Goal: Information Seeking & Learning: Learn about a topic

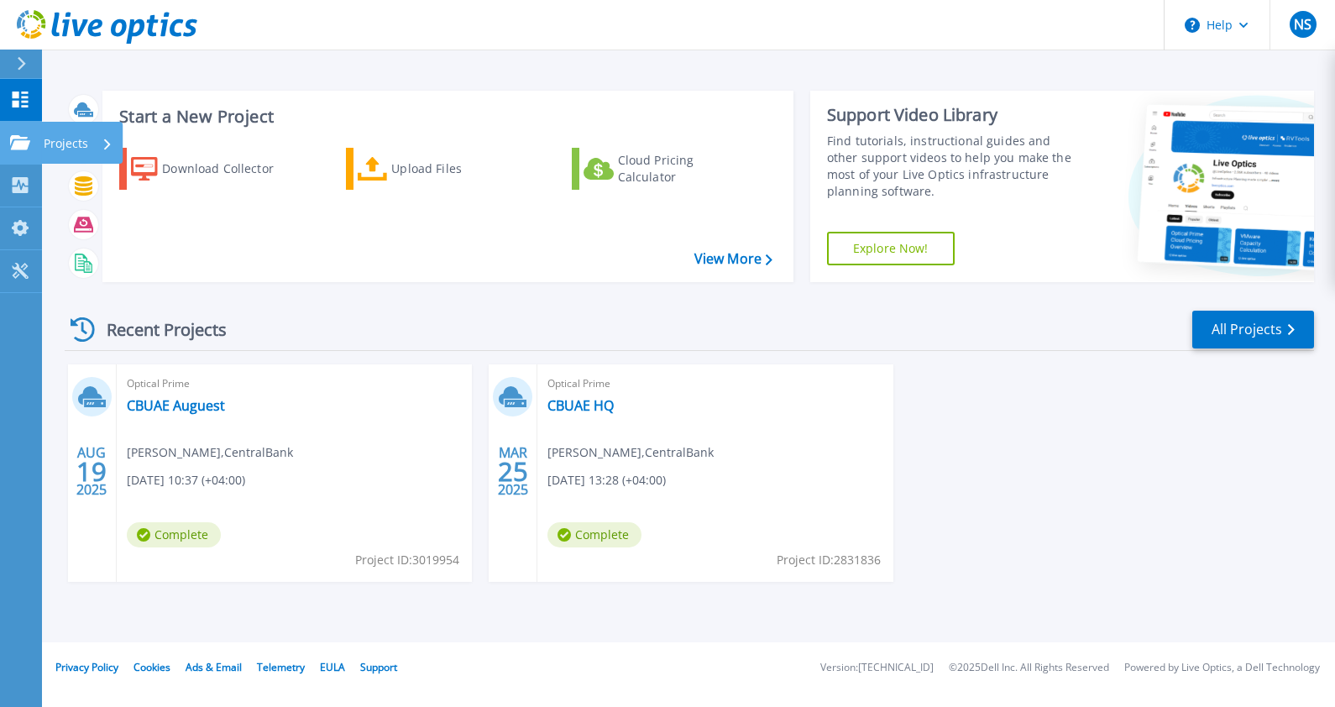
click at [75, 134] on p "Projects" at bounding box center [66, 144] width 44 height 44
click at [570, 274] on div "Start a New Project Download Collector Upload Files Cloud Pricing Calculator Vi…" at bounding box center [447, 186] width 691 height 191
click at [207, 403] on link "CBUAE Auguest" at bounding box center [176, 405] width 98 height 17
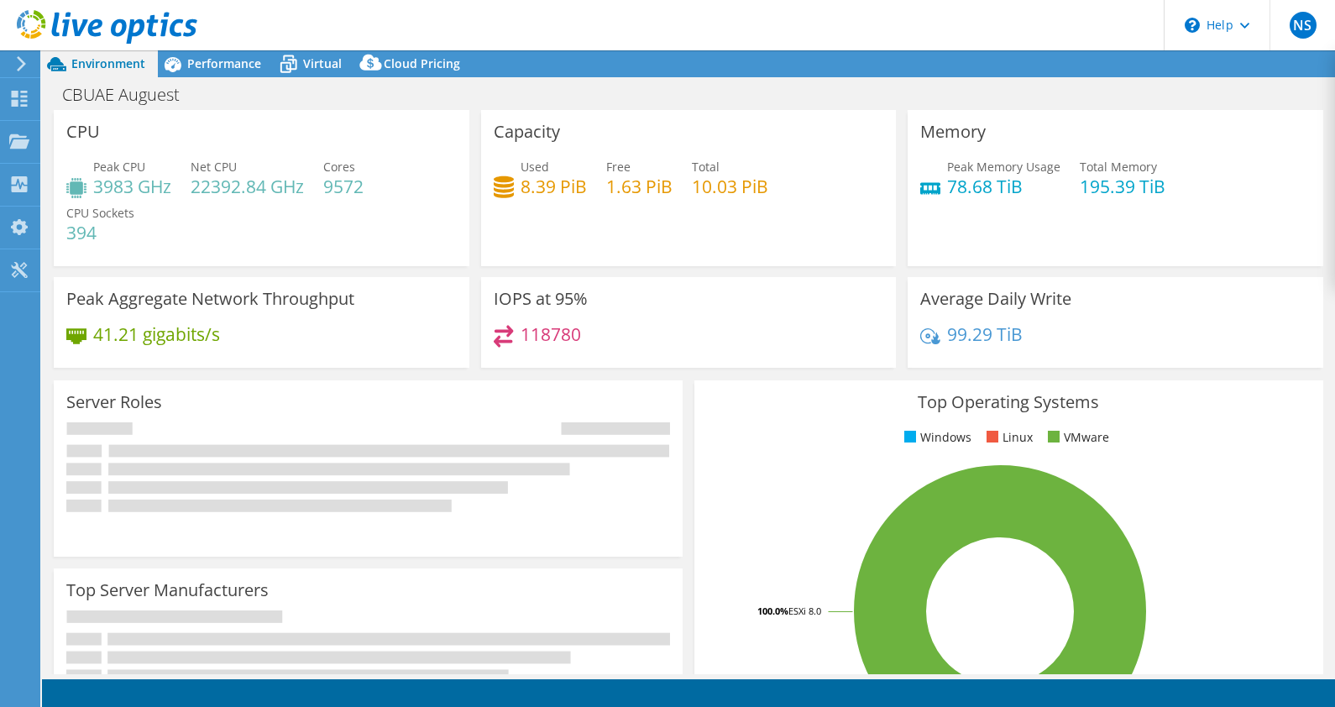
select select "EULondon"
select select "USD"
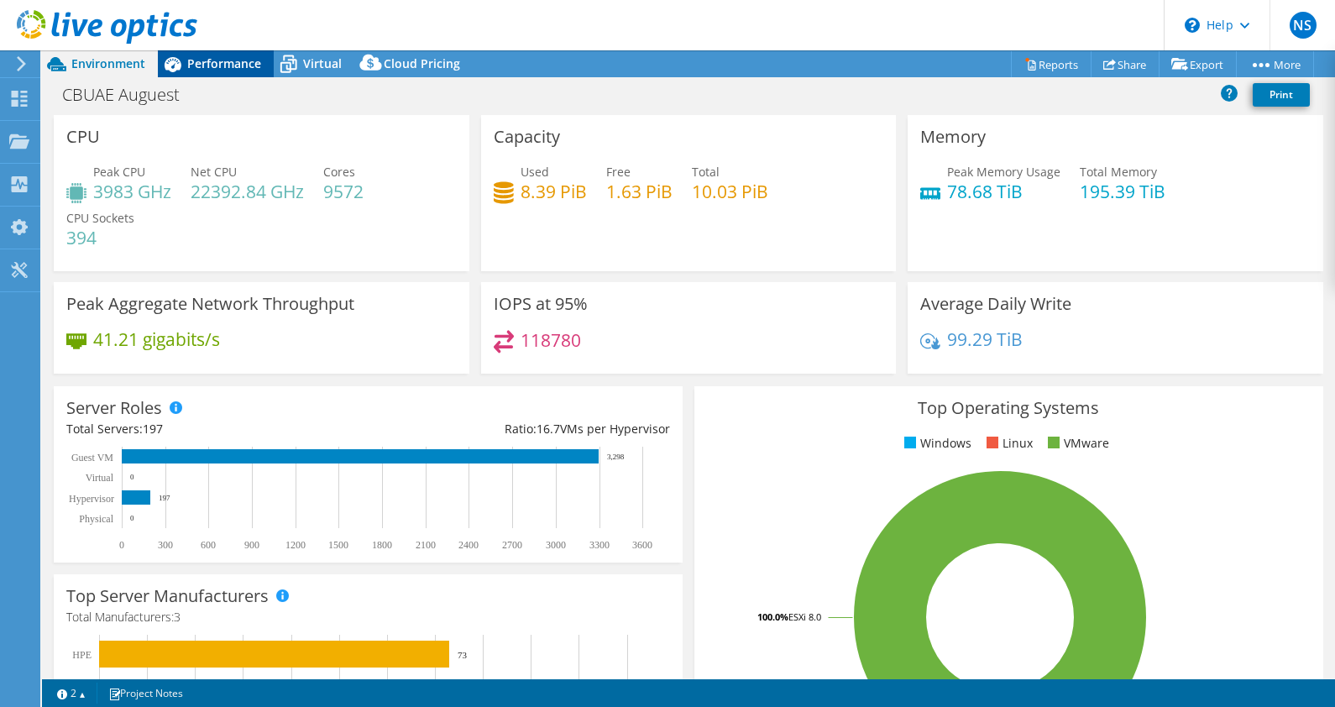
click at [224, 52] on div "Performance" at bounding box center [216, 63] width 116 height 27
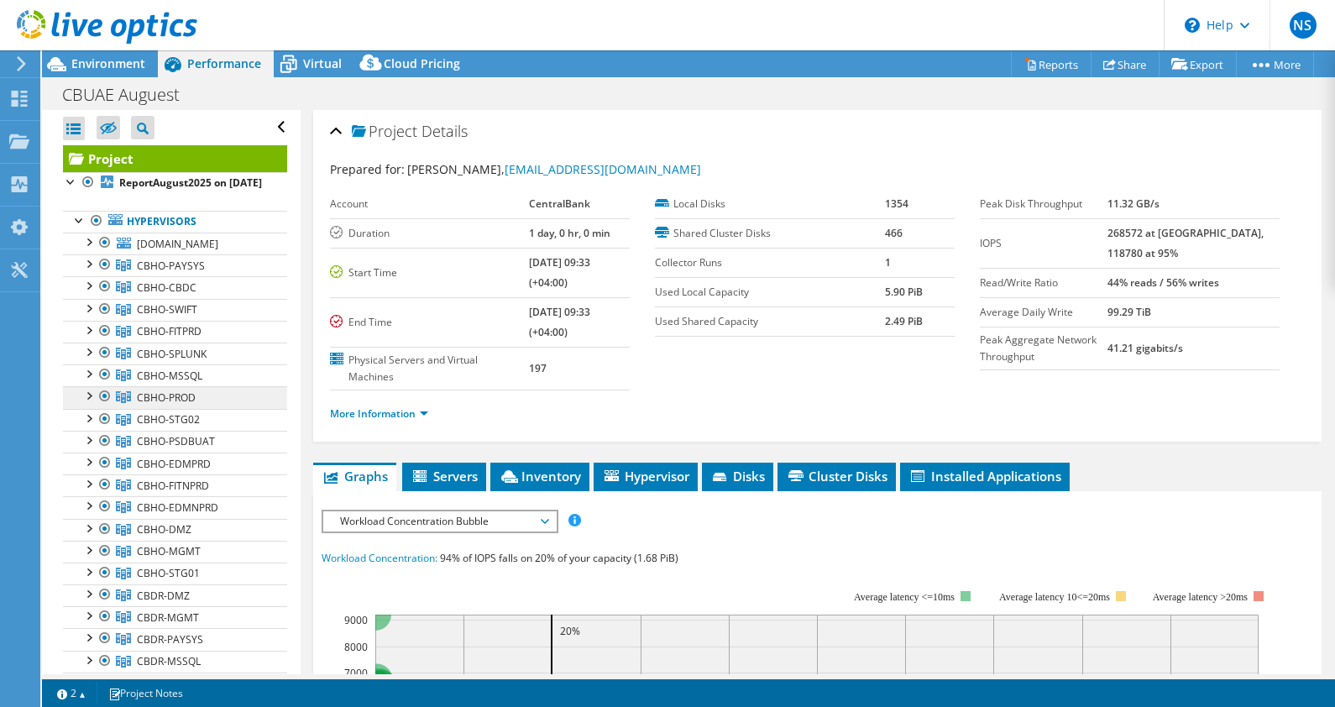
click at [180, 405] on span "CBHO-PROD" at bounding box center [166, 397] width 59 height 14
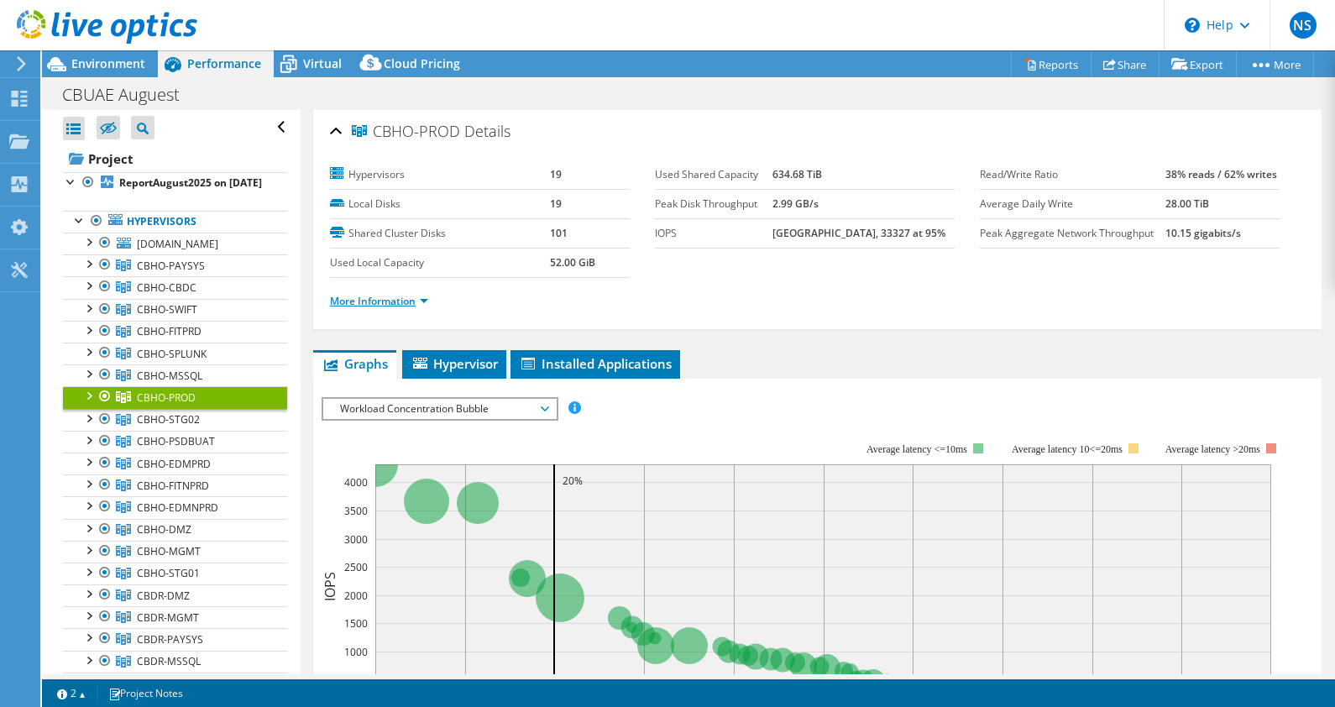
click at [387, 296] on link "More Information" at bounding box center [379, 301] width 98 height 14
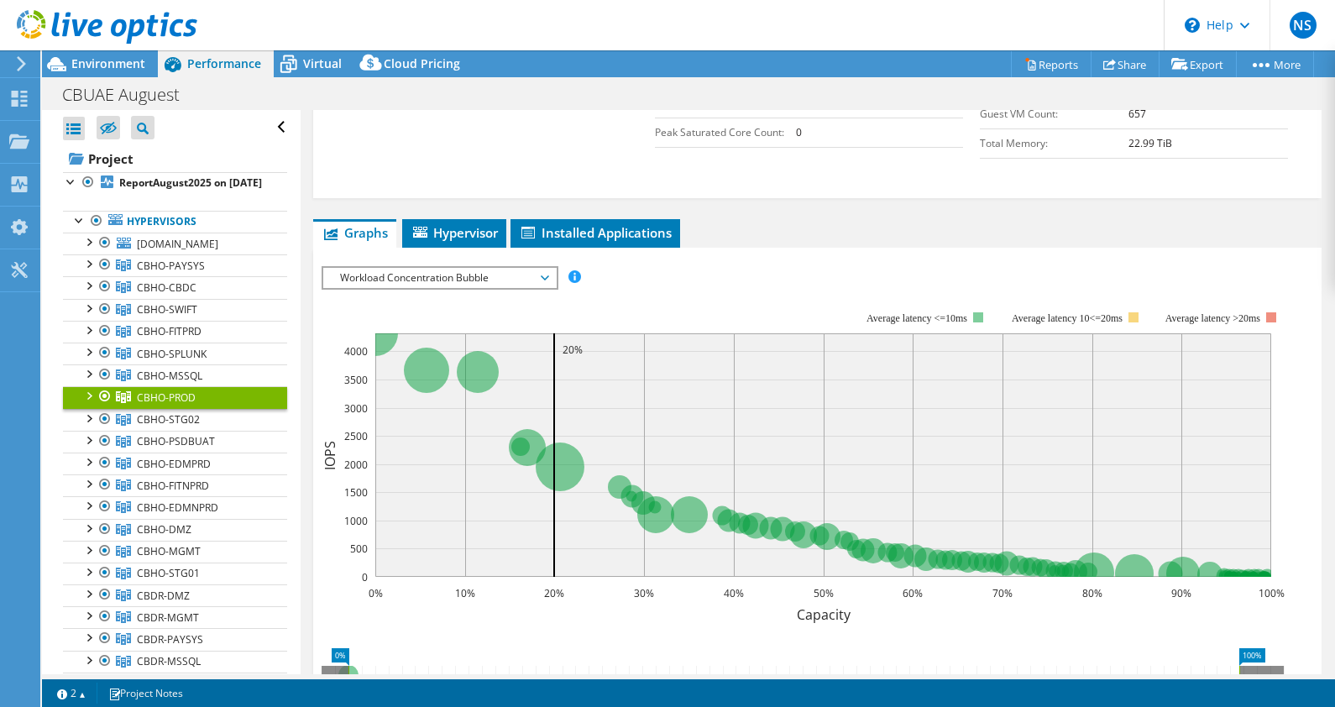
scroll to position [537, 0]
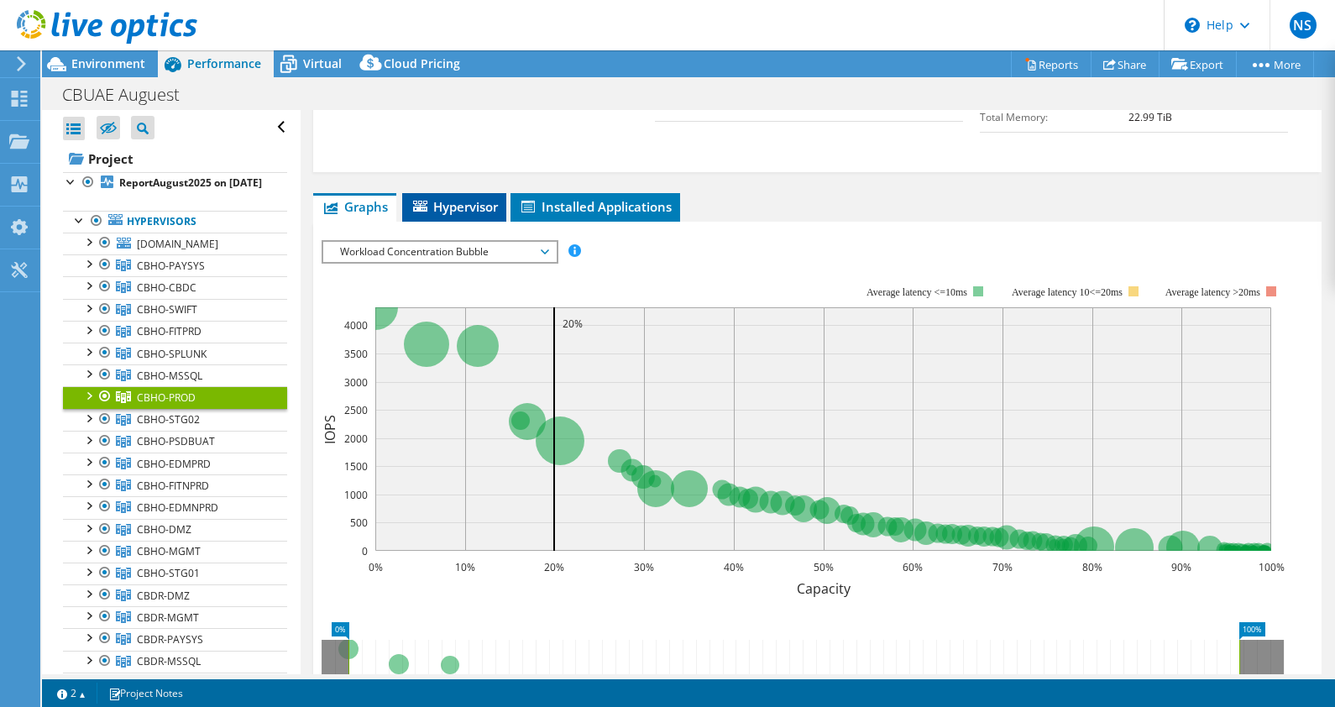
click at [436, 208] on span "Hypervisor" at bounding box center [453, 206] width 87 height 17
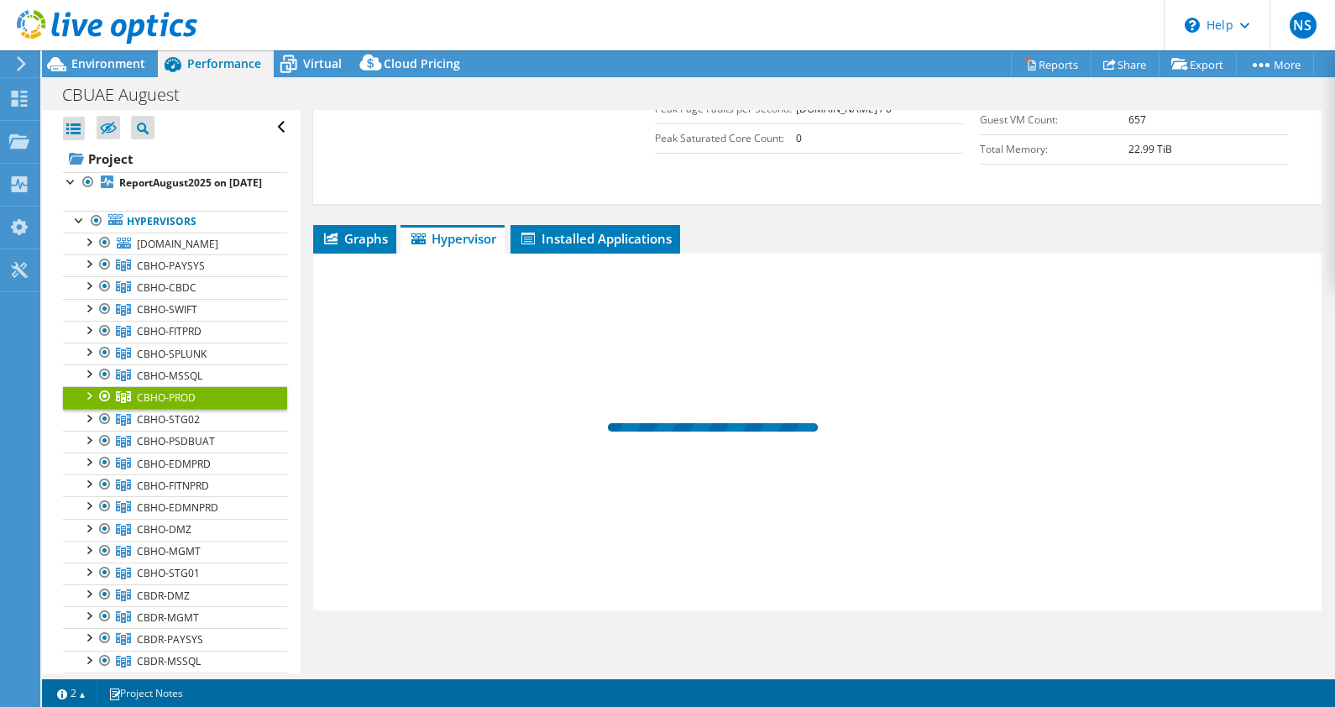
scroll to position [500, 0]
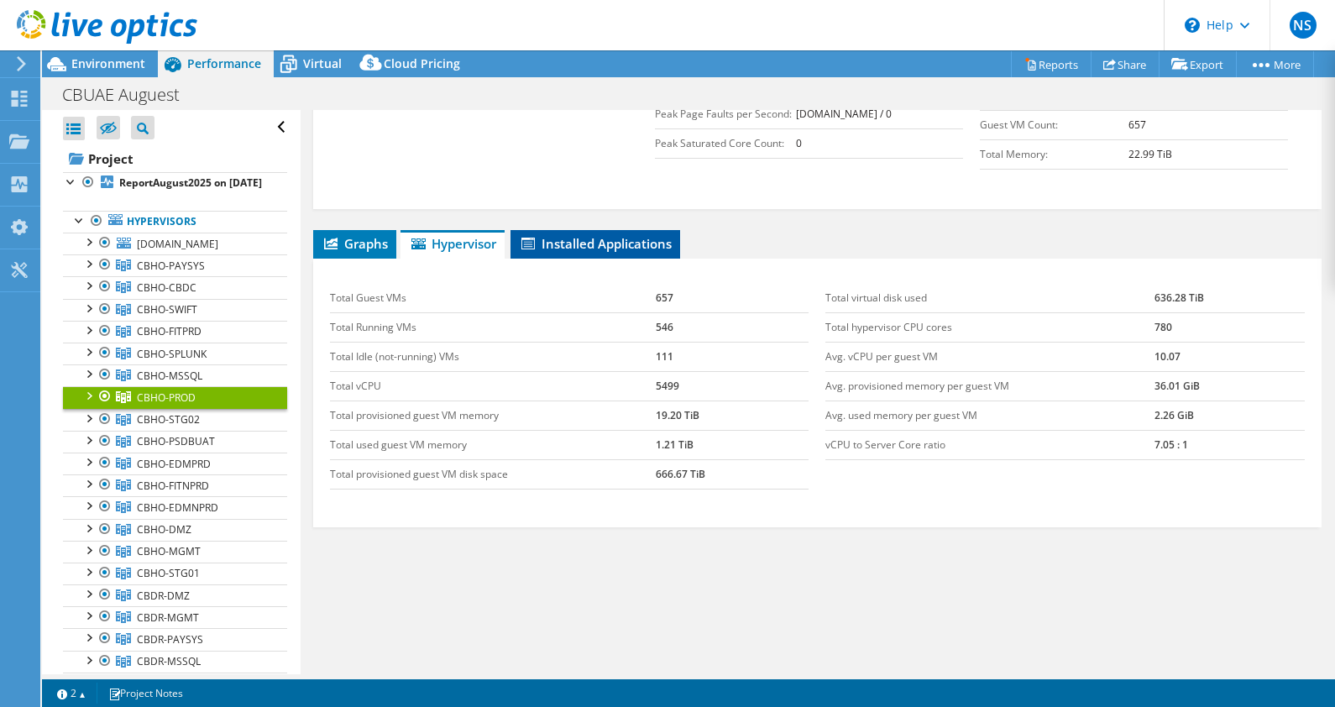
click at [567, 237] on span "Installed Applications" at bounding box center [595, 243] width 153 height 17
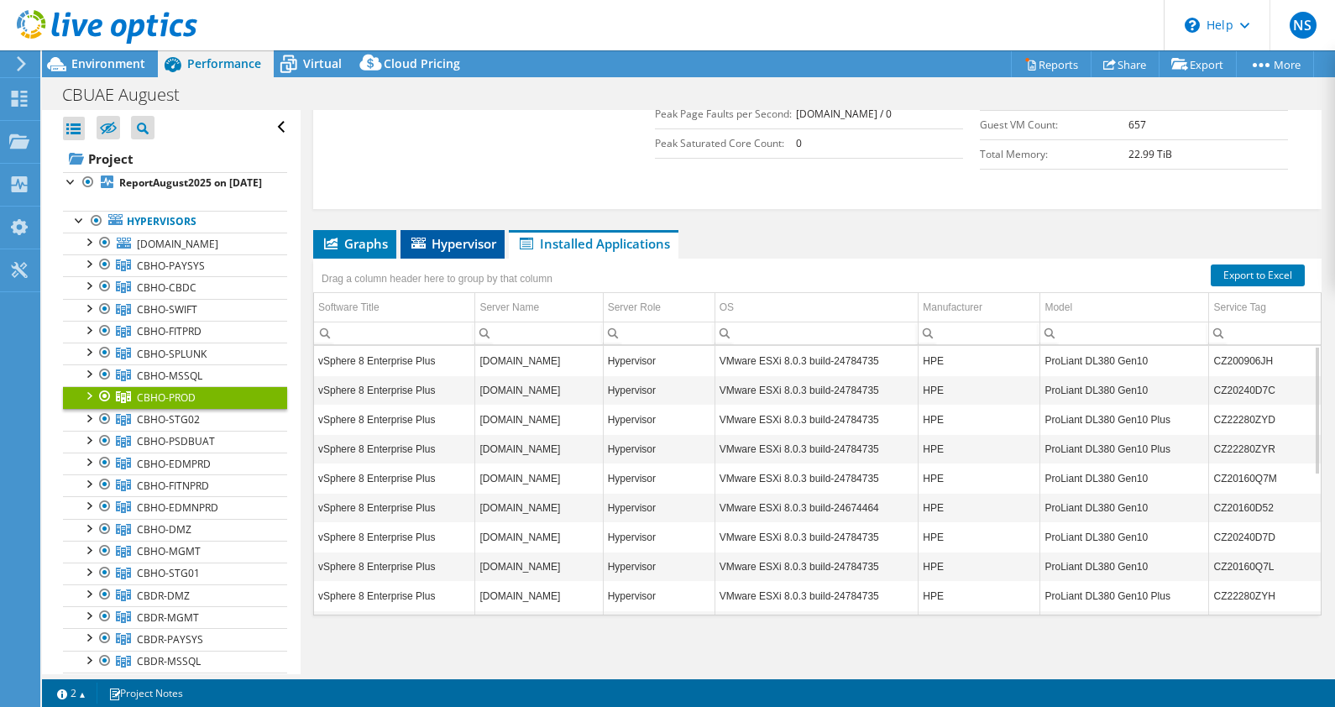
click at [456, 243] on span "Hypervisor" at bounding box center [452, 243] width 87 height 17
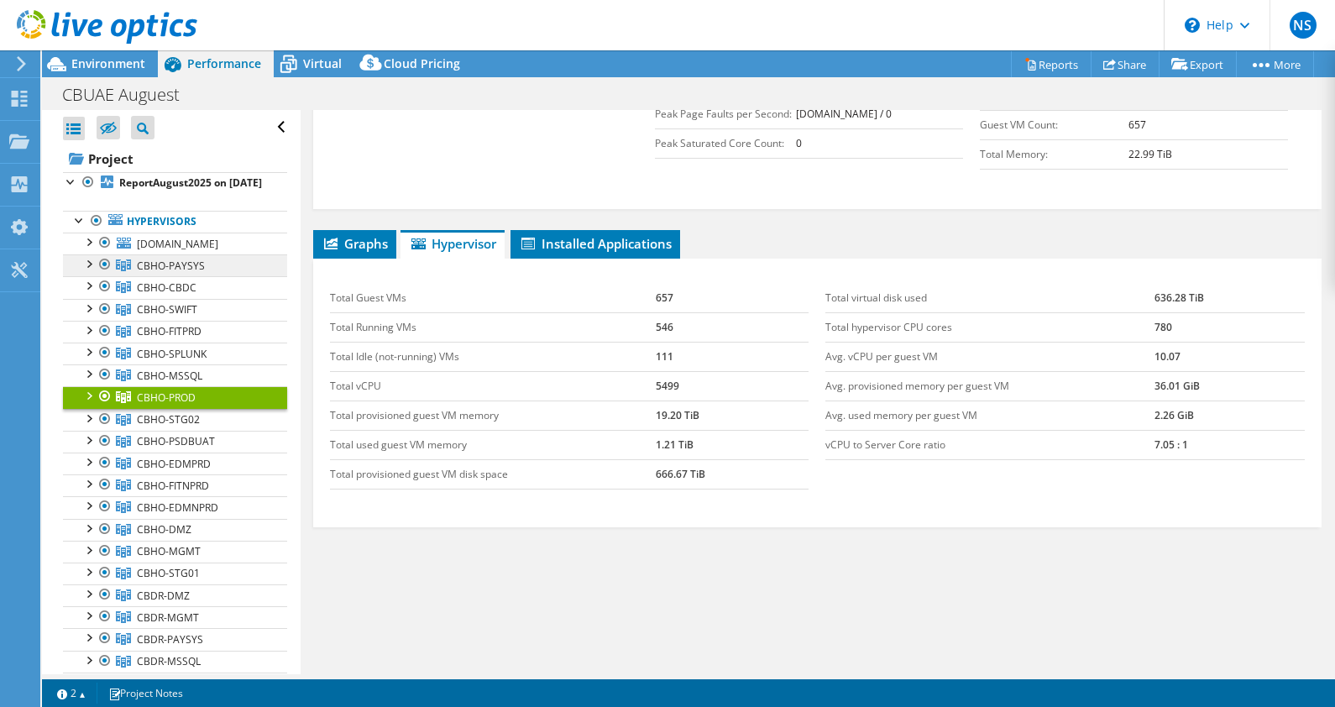
click at [178, 267] on link "CBHO-PAYSYS" at bounding box center [175, 265] width 224 height 22
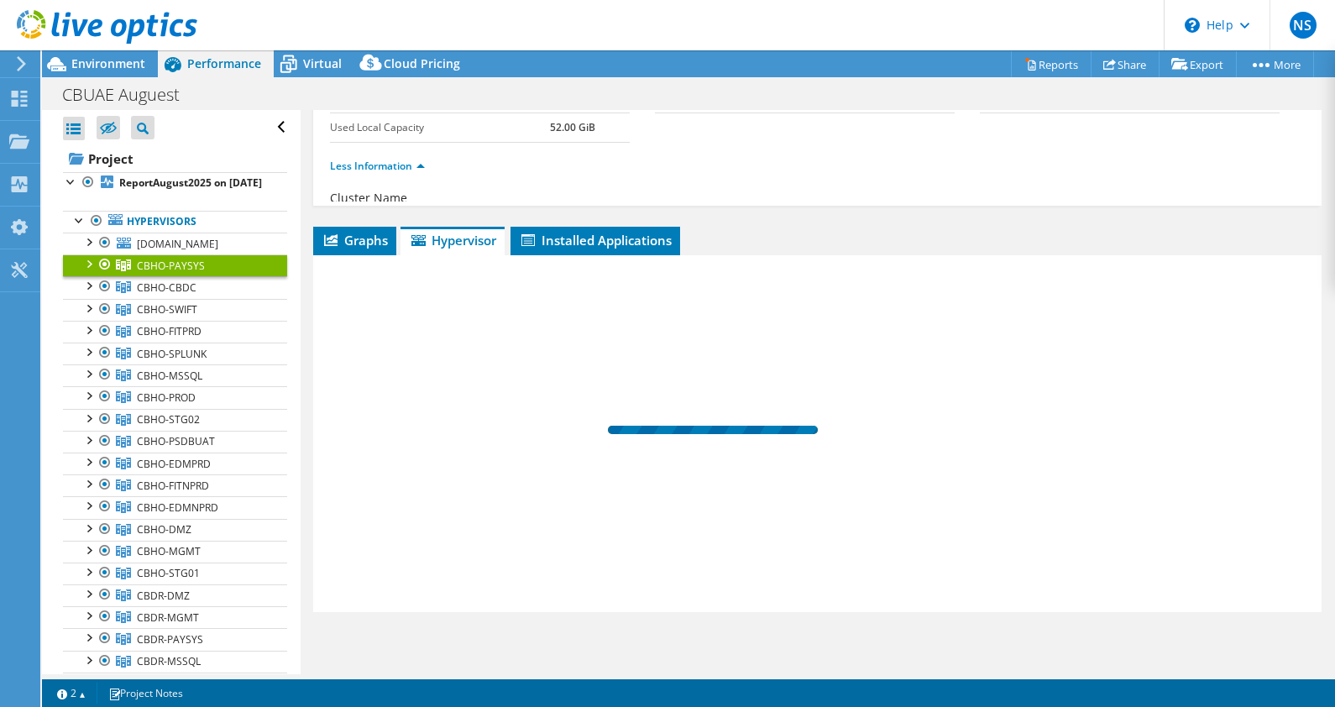
scroll to position [123, 0]
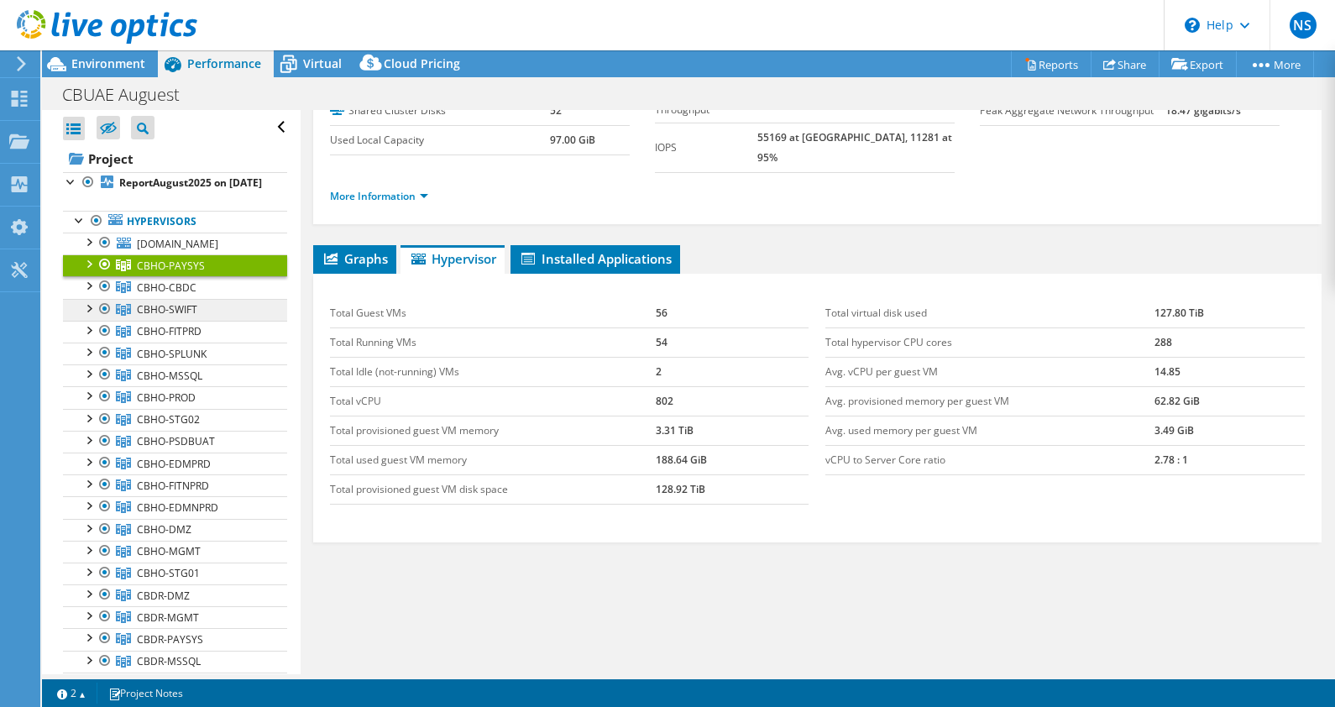
click at [181, 316] on span "CBHO-SWIFT" at bounding box center [167, 309] width 60 height 14
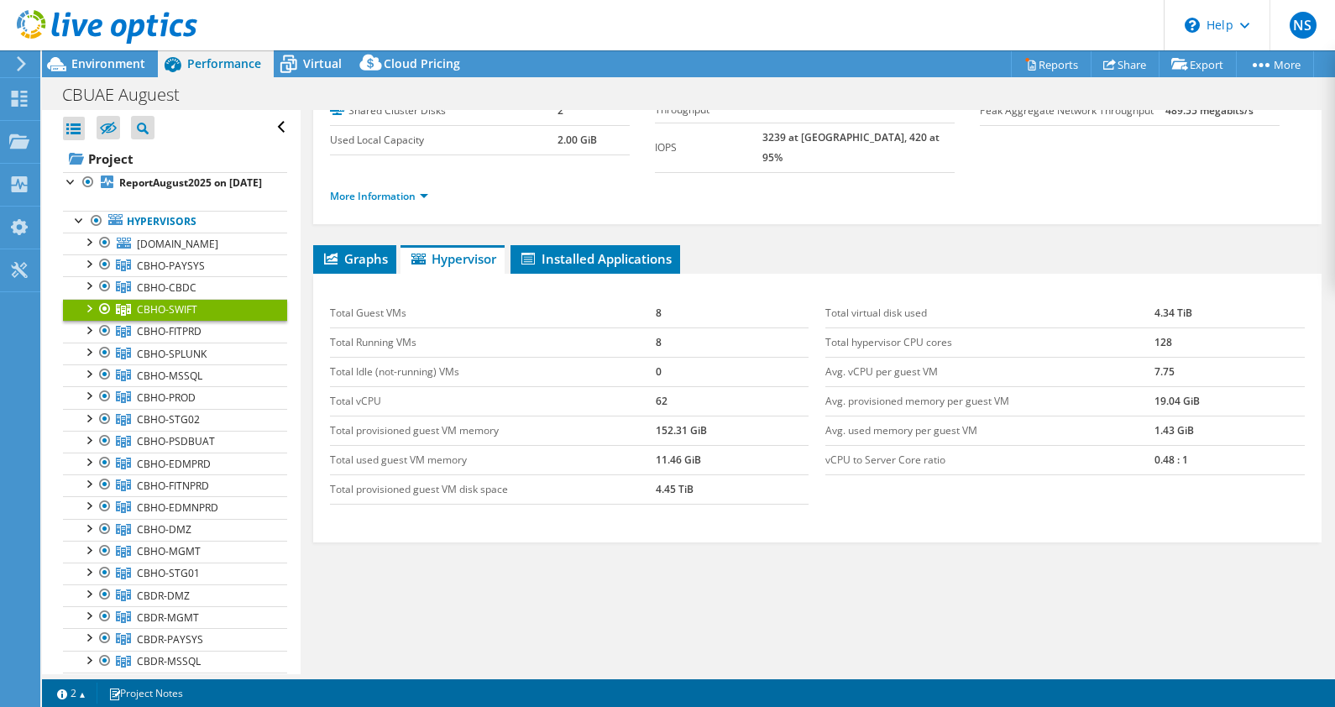
click at [90, 316] on div at bounding box center [88, 307] width 17 height 17
click at [91, 271] on div at bounding box center [88, 262] width 17 height 17
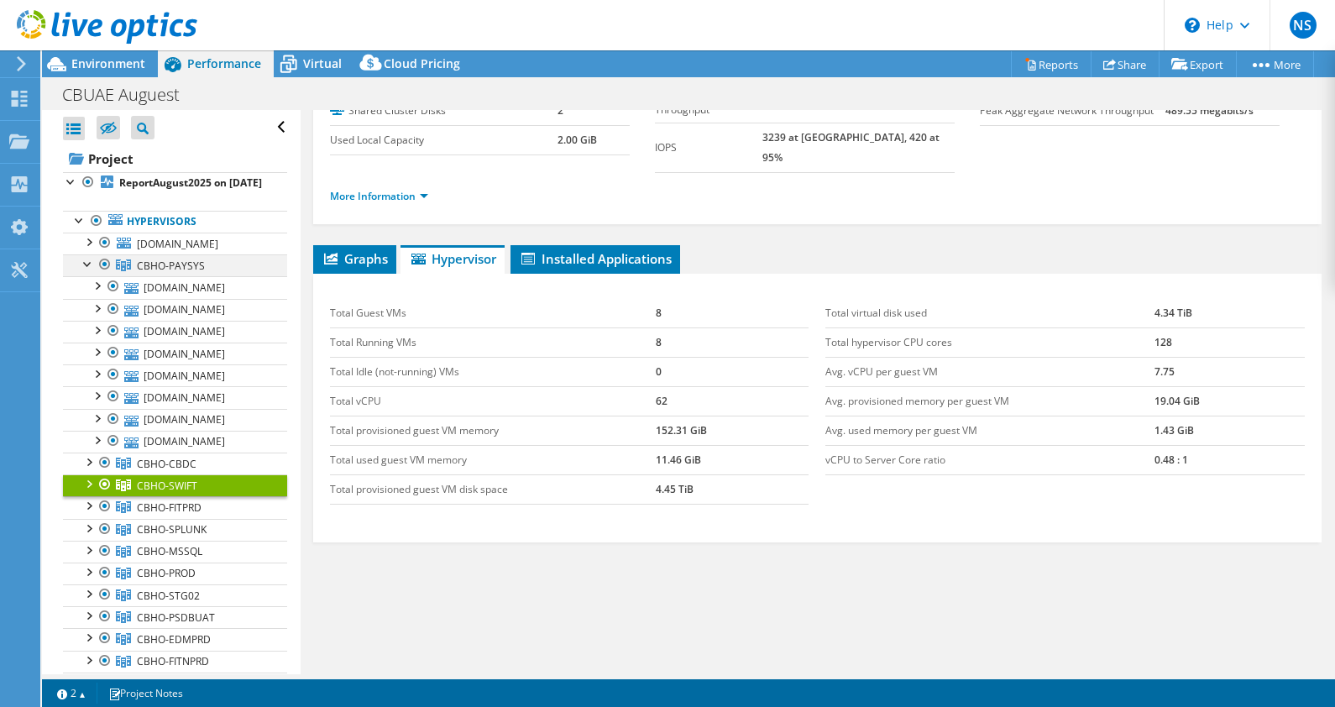
click at [91, 271] on div at bounding box center [88, 262] width 17 height 17
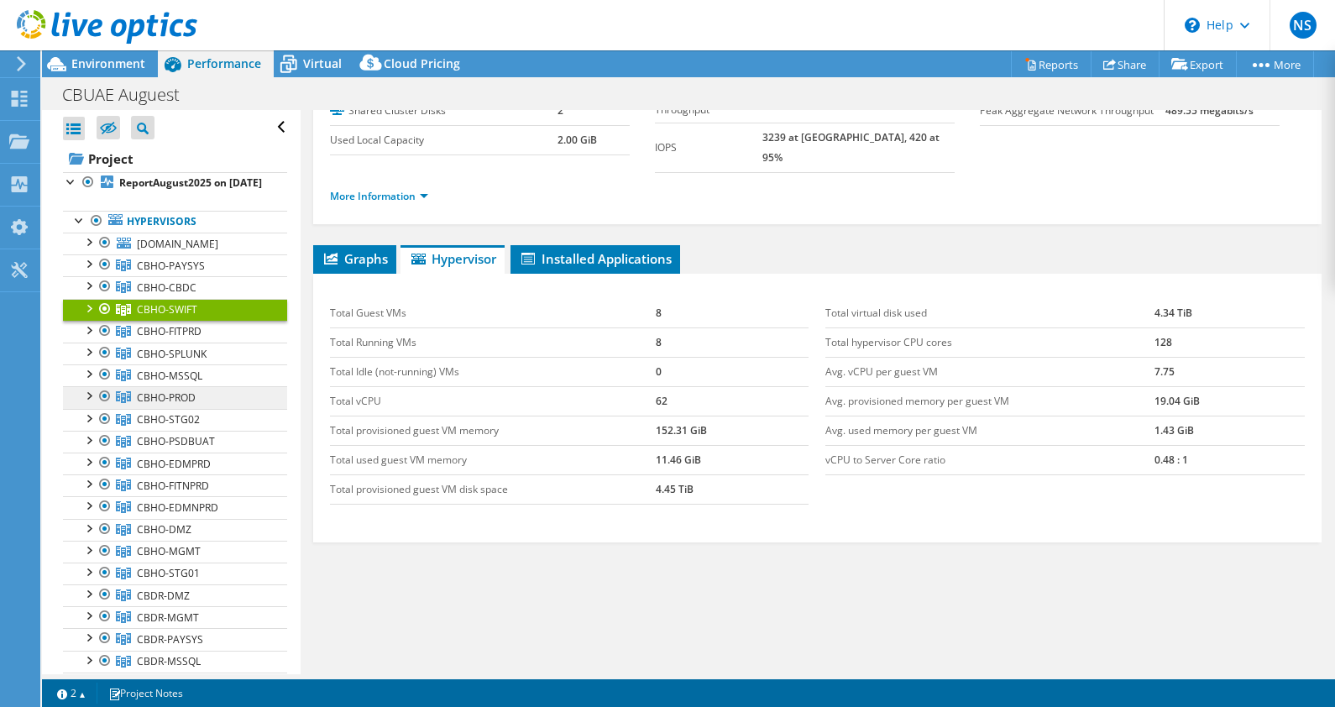
click at [145, 405] on span "CBHO-PROD" at bounding box center [166, 397] width 59 height 14
